Goal: Transaction & Acquisition: Purchase product/service

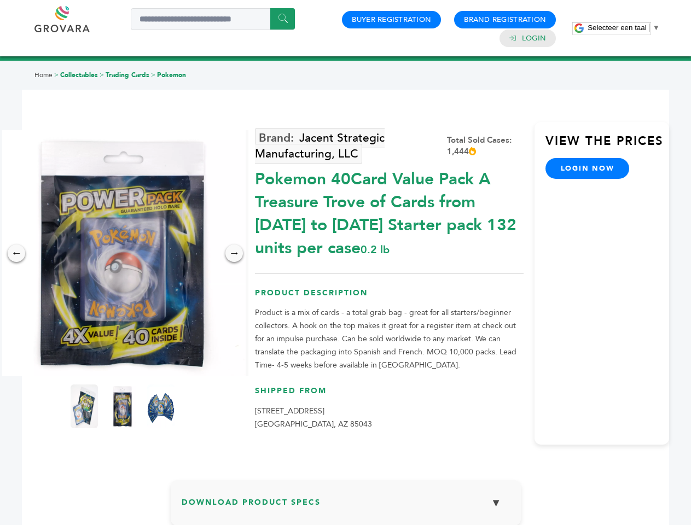
click at [624, 27] on span "Selecteer een taal" at bounding box center [617, 28] width 59 height 8
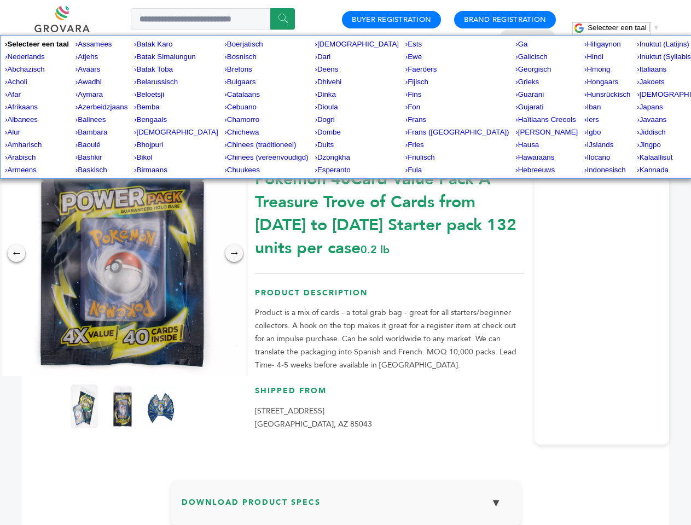
click at [123, 253] on img at bounding box center [122, 253] width 246 height 246
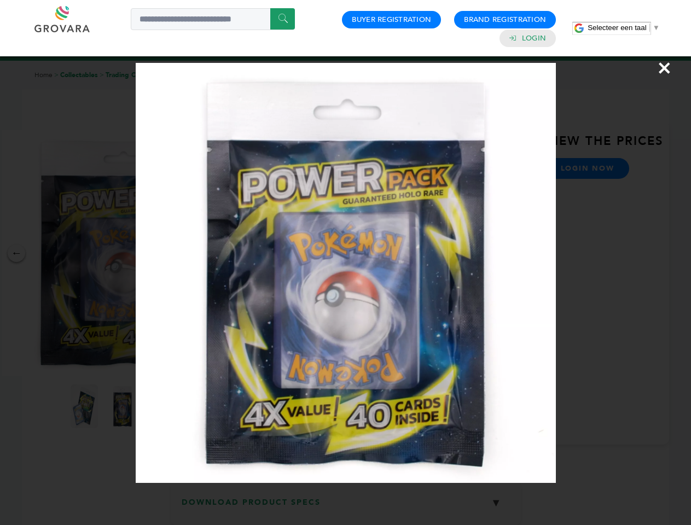
click at [16, 253] on div "×" at bounding box center [345, 262] width 691 height 525
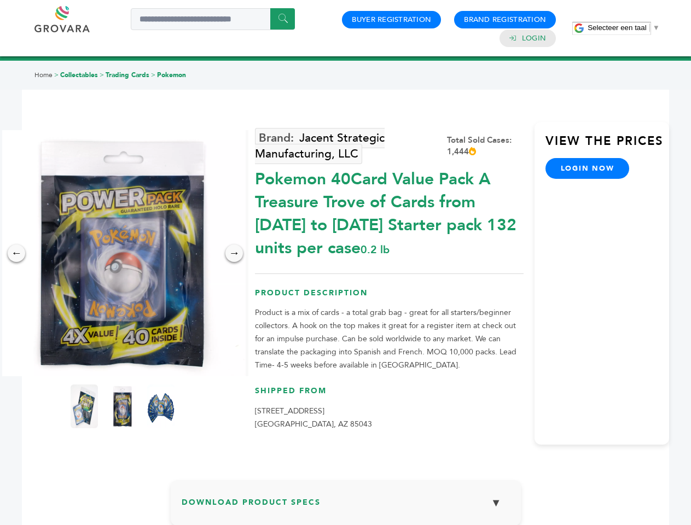
click at [234, 253] on div "→" at bounding box center [234, 254] width 18 height 18
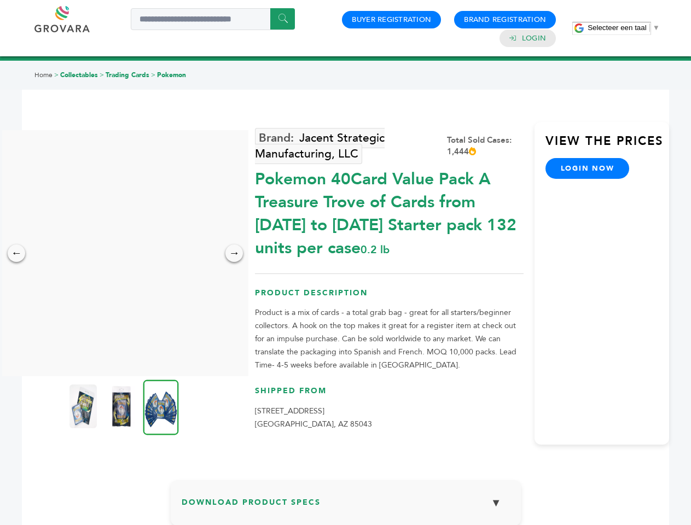
click at [84, 407] on img at bounding box center [82, 407] width 27 height 44
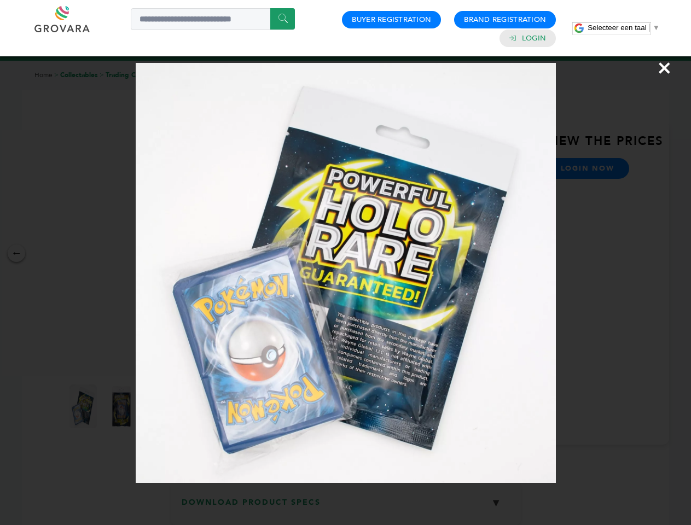
click at [123, 407] on div "×" at bounding box center [345, 262] width 691 height 525
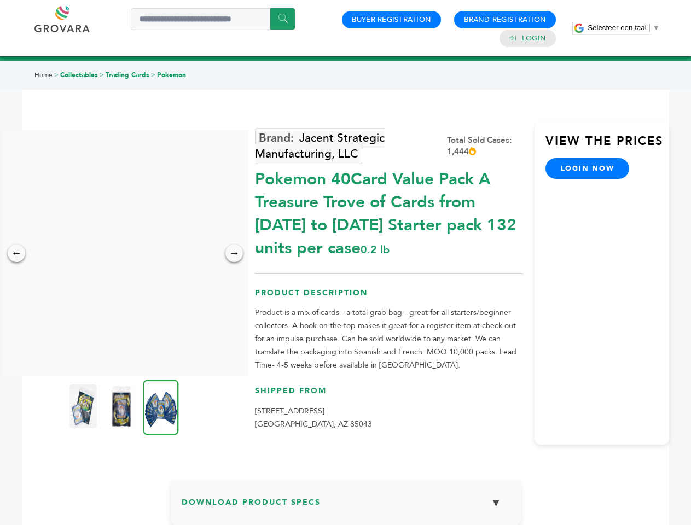
click at [161, 407] on img at bounding box center [161, 407] width 36 height 55
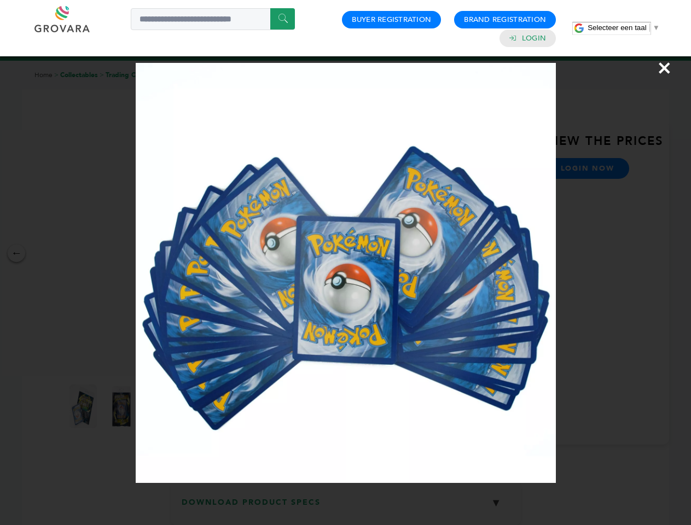
click at [346, 507] on div "×" at bounding box center [345, 262] width 691 height 525
